Goal: Download file/media

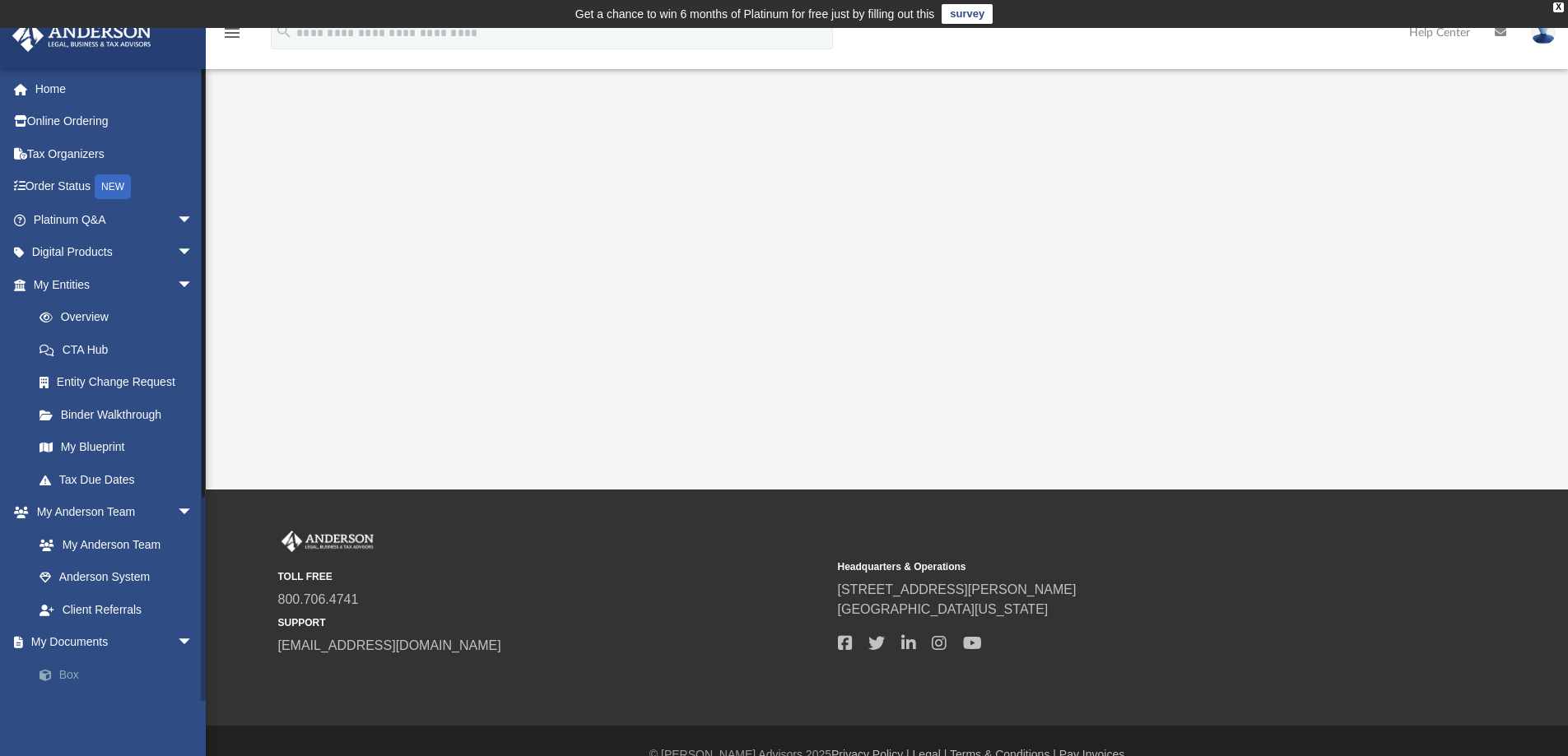
click at [71, 674] on link "Box" at bounding box center [120, 675] width 195 height 33
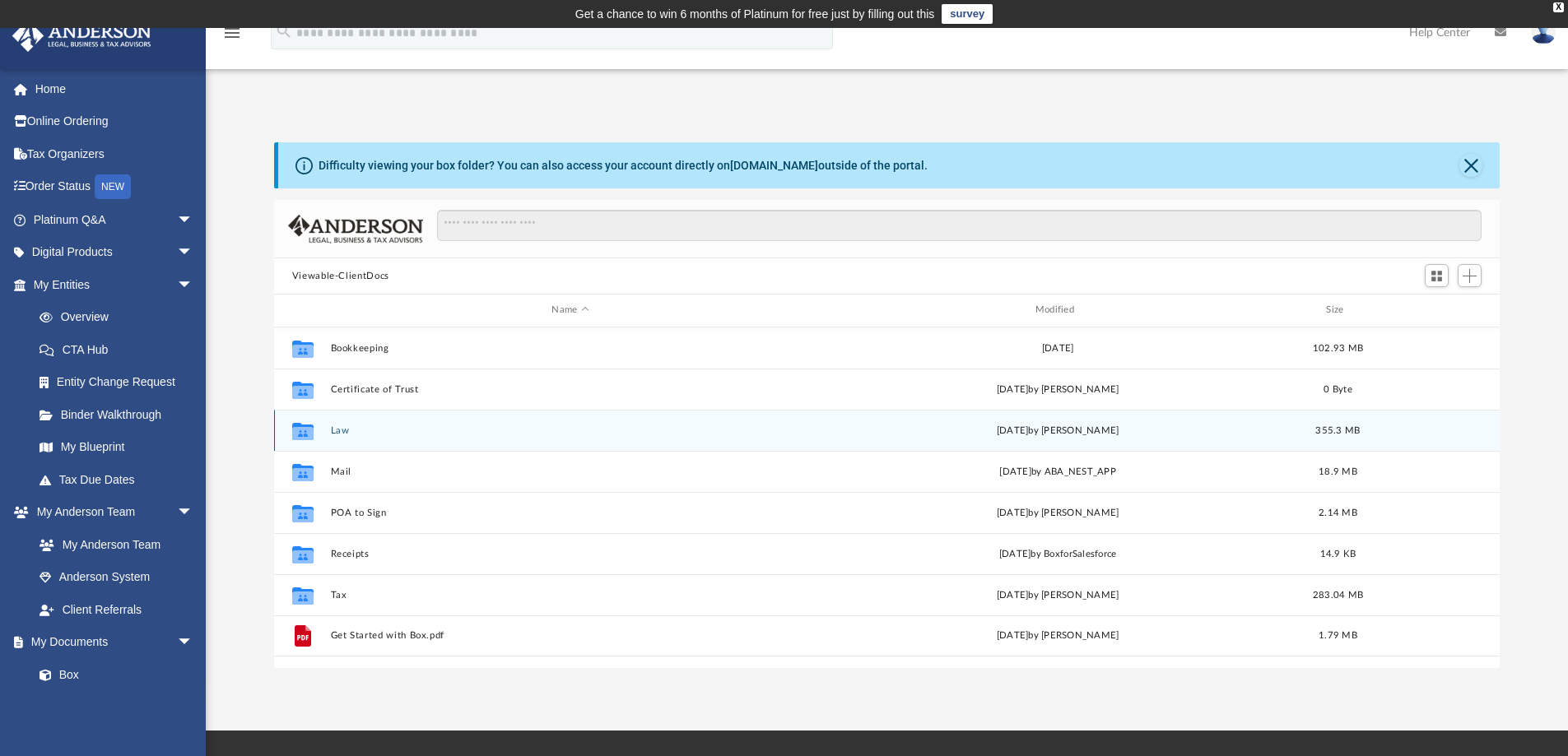
scroll to position [362, 1213]
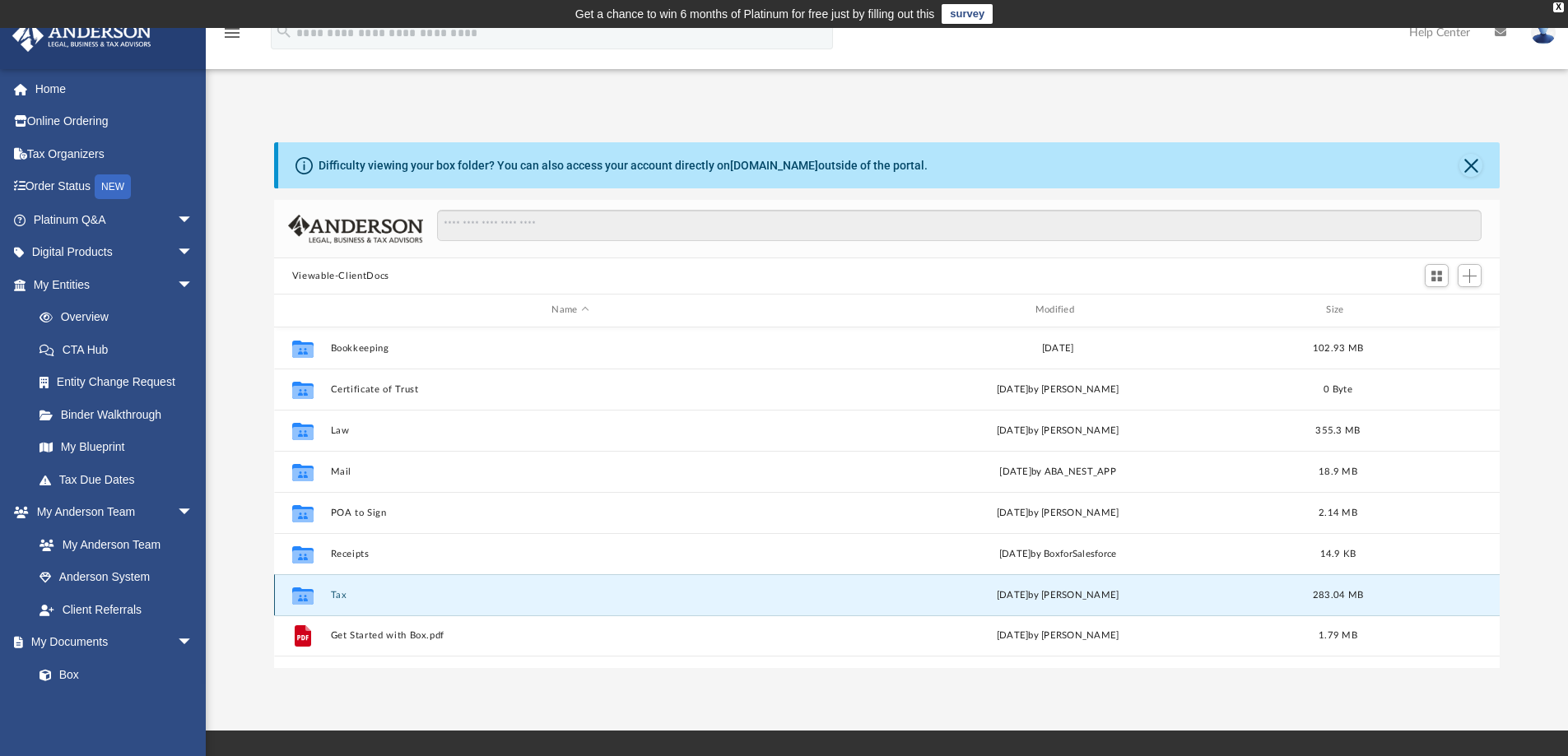
click at [347, 593] on button "Tax" at bounding box center [570, 595] width 479 height 11
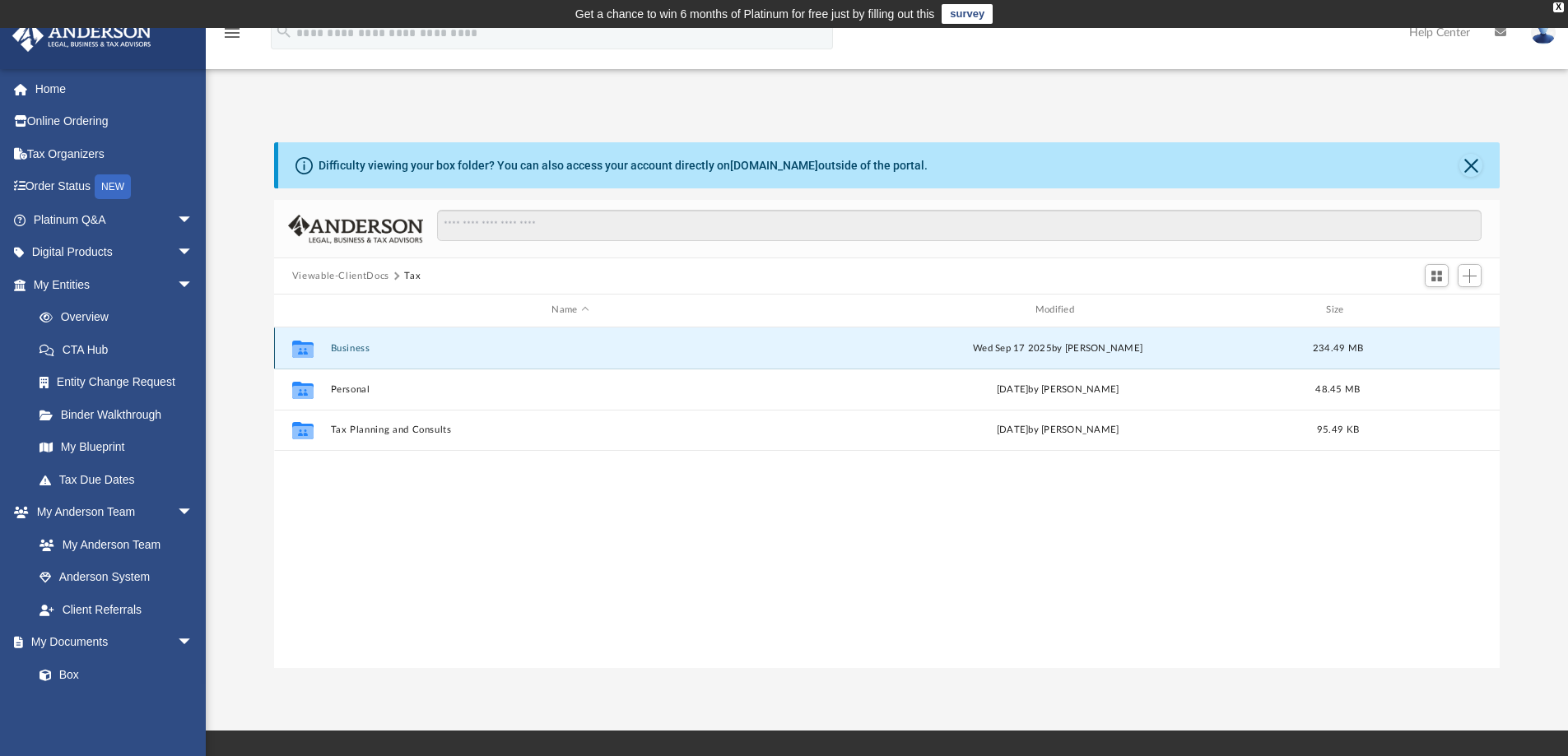
click at [365, 346] on button "Business" at bounding box center [570, 348] width 479 height 11
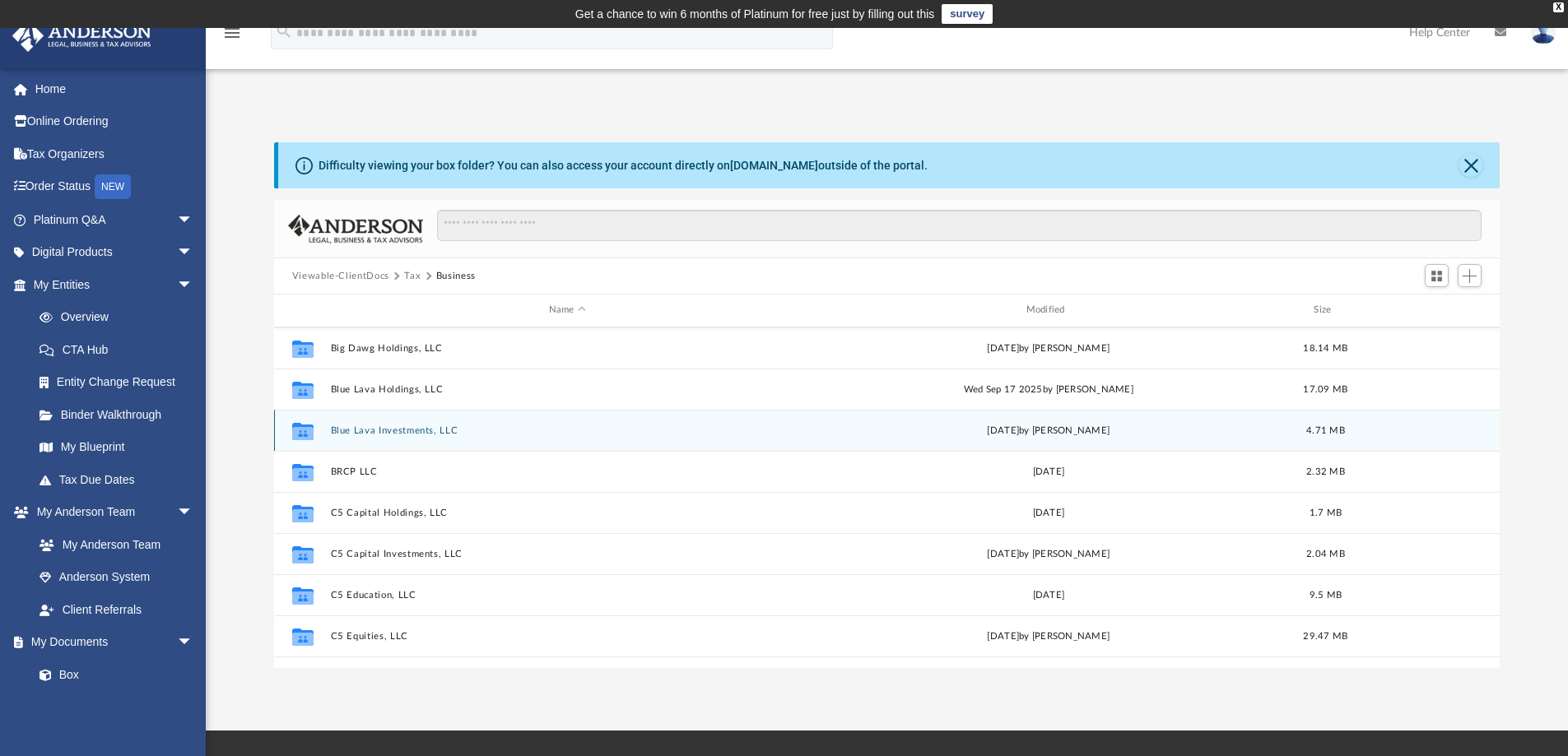
scroll to position [0, 0]
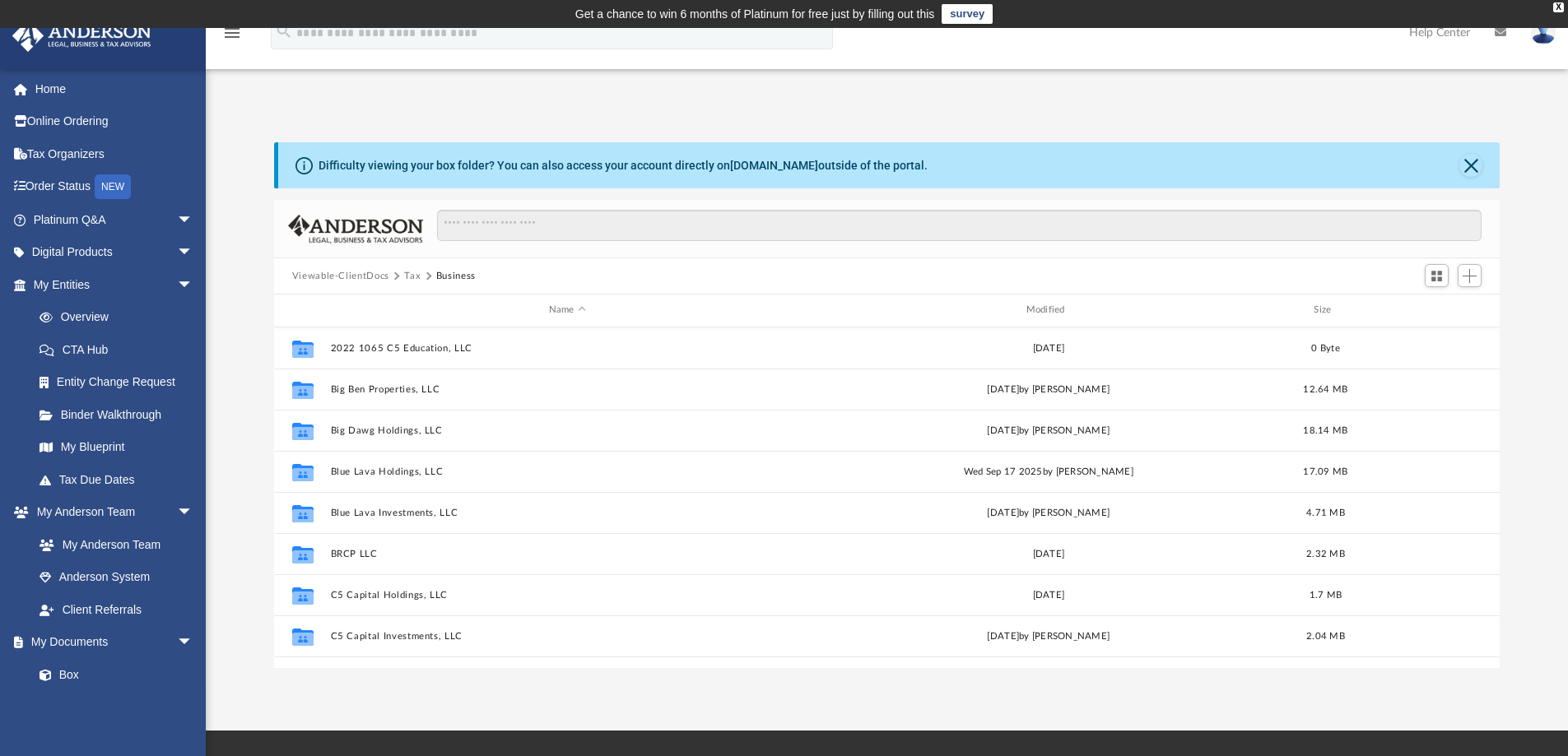
click at [415, 277] on button "Tax" at bounding box center [412, 277] width 17 height 15
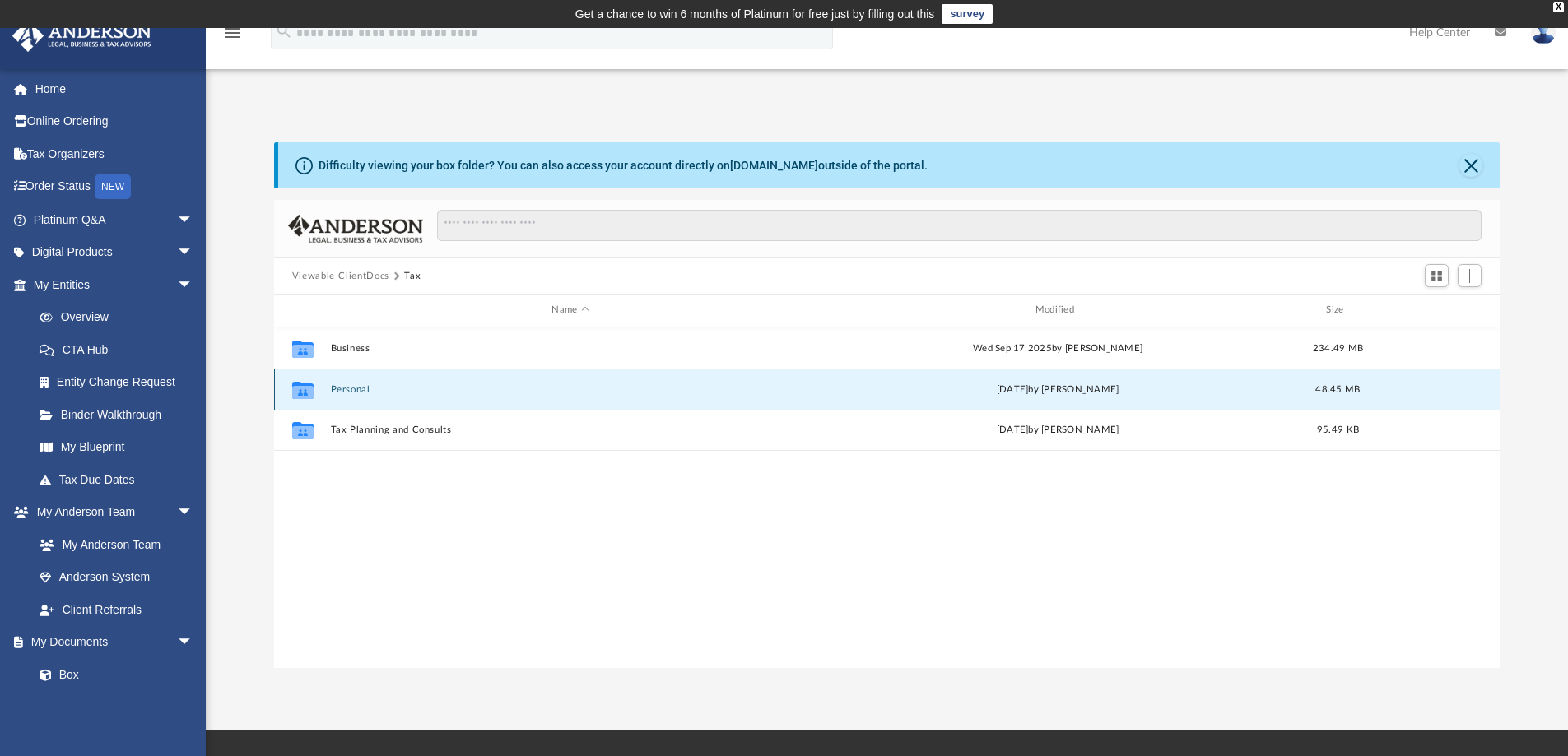
click at [350, 386] on button "Personal" at bounding box center [570, 390] width 479 height 11
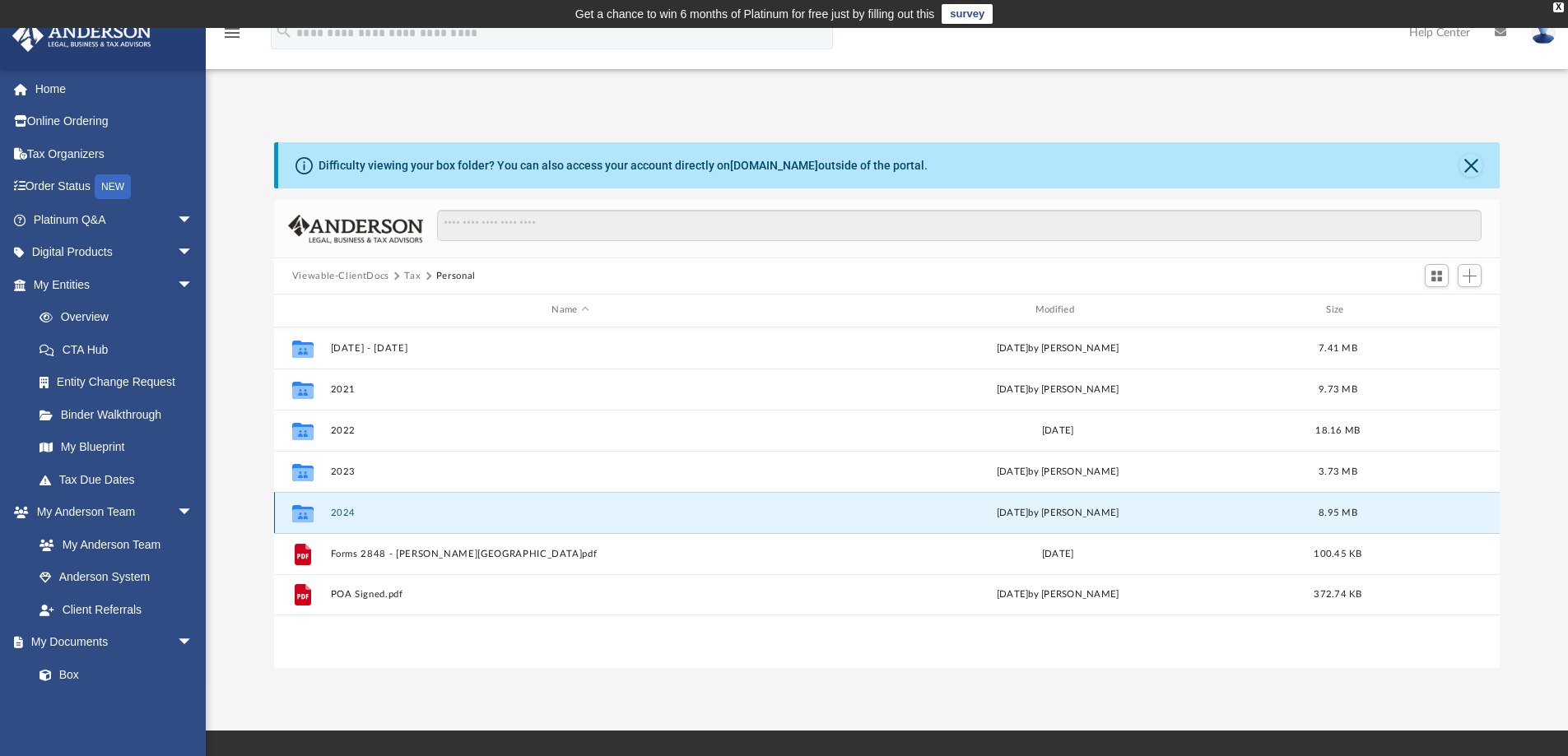
click at [346, 514] on button "2024" at bounding box center [570, 513] width 479 height 11
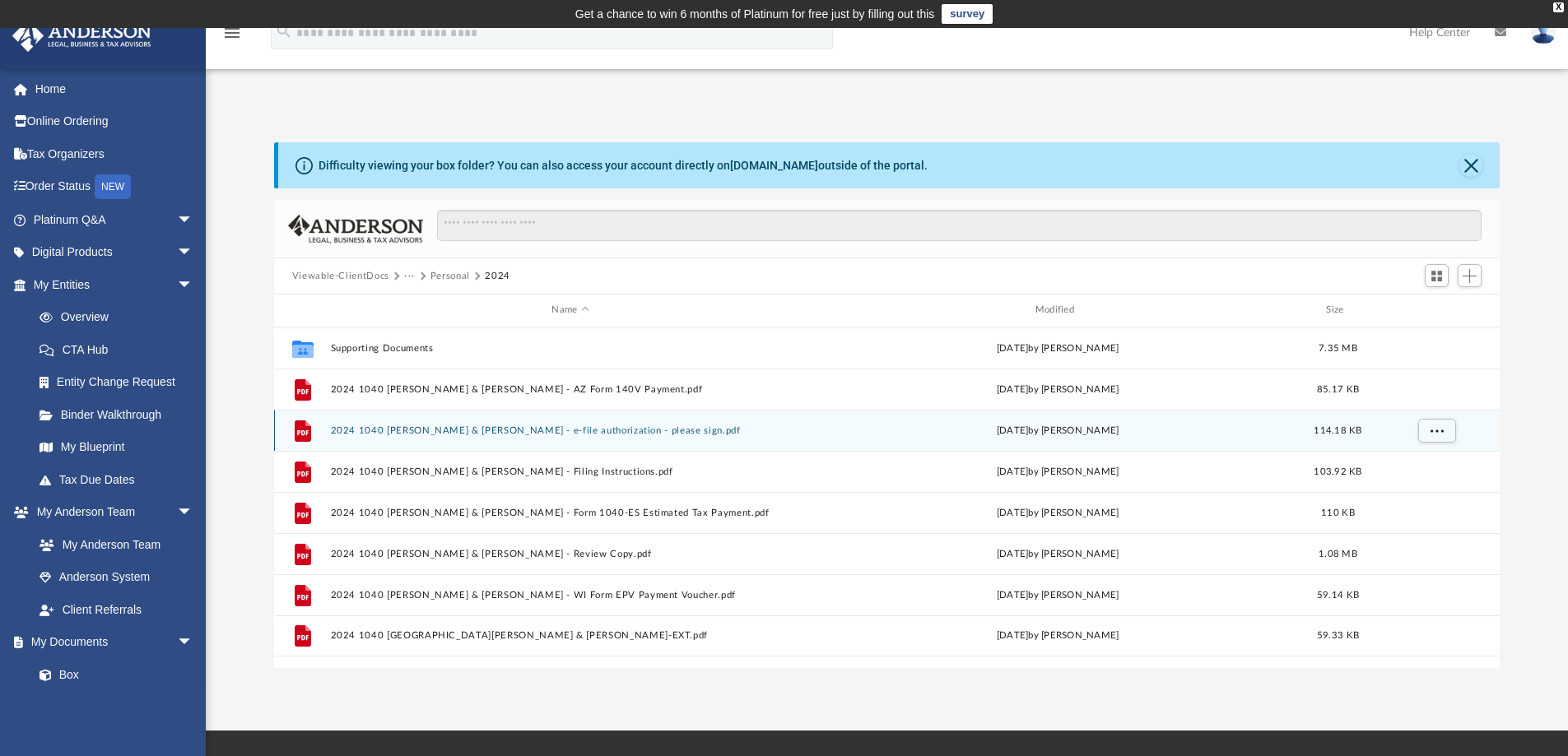
click at [460, 432] on button "2024 1040 [PERSON_NAME] & [PERSON_NAME] - e-file authorization - please sign.pdf" at bounding box center [570, 431] width 479 height 11
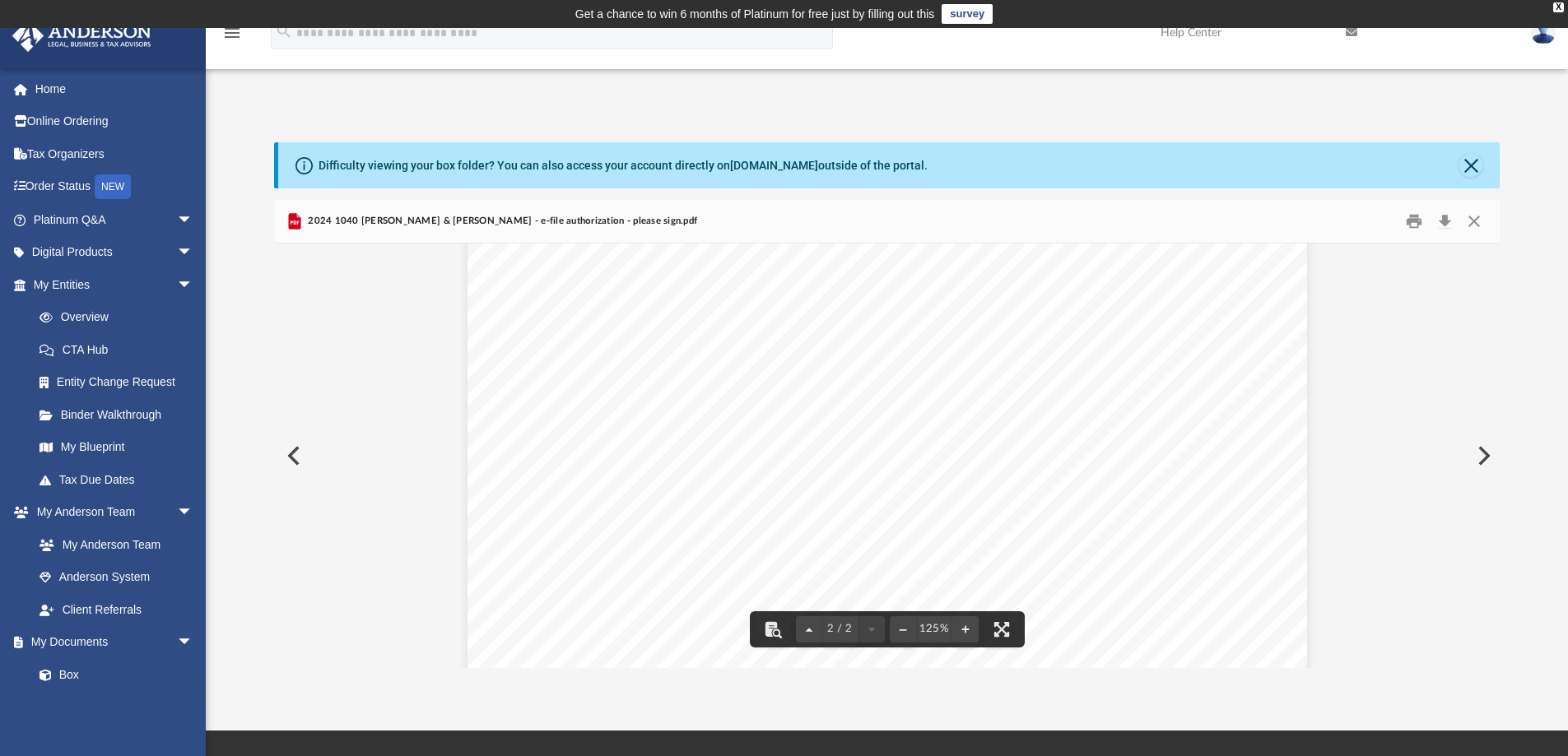
scroll to position [1798, 0]
click at [1447, 222] on button "Download" at bounding box center [1444, 221] width 29 height 25
